Goal: Task Accomplishment & Management: Use online tool/utility

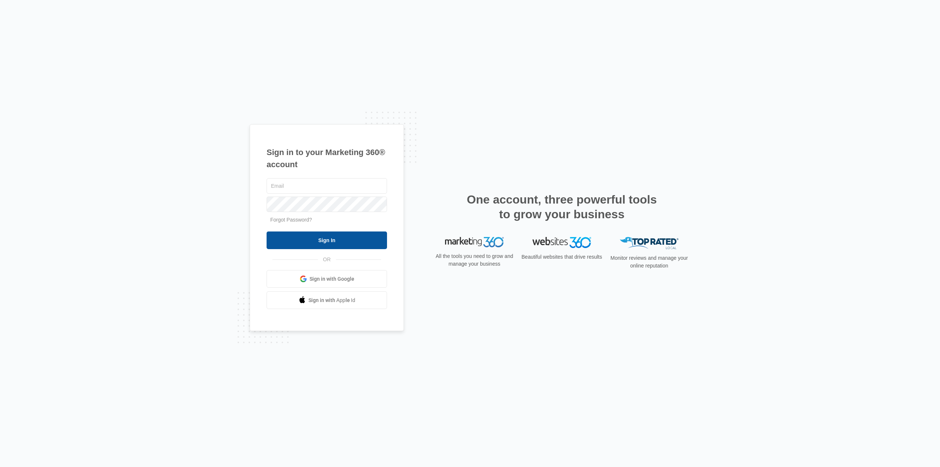
type input "karen.ca@theclothoption.org"
click at [337, 234] on input "Sign In" at bounding box center [327, 240] width 120 height 18
